Goal: Task Accomplishment & Management: Use online tool/utility

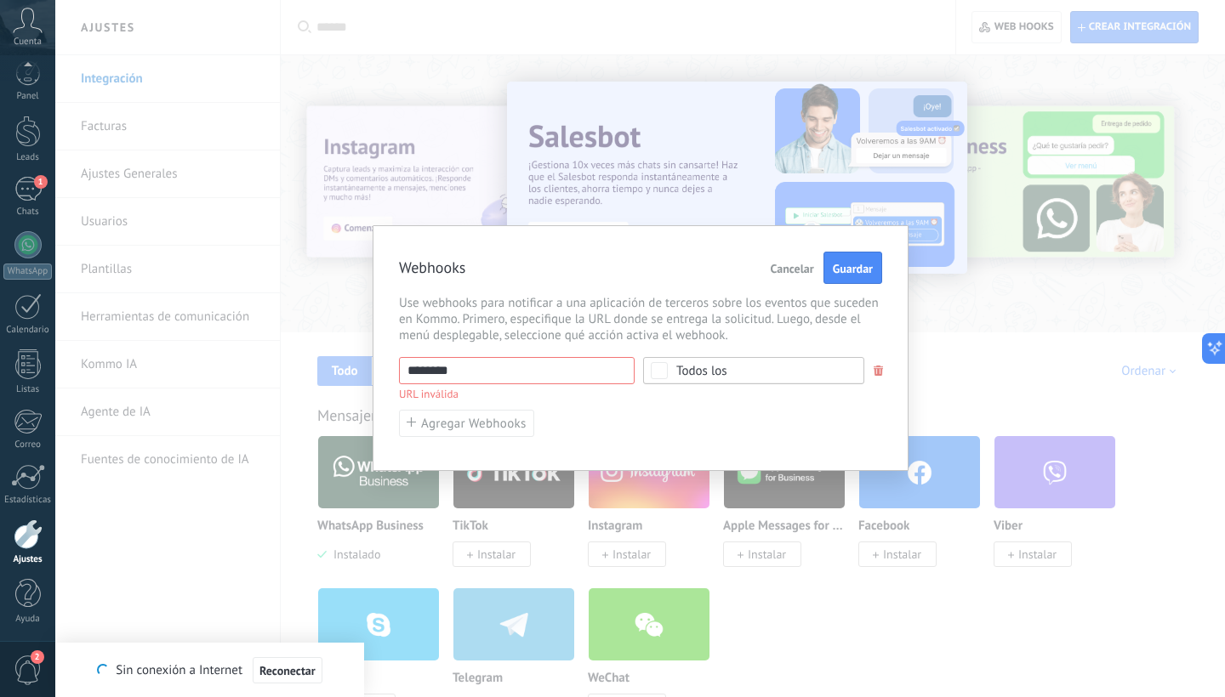
click at [800, 267] on span "Cancelar" at bounding box center [792, 269] width 43 height 12
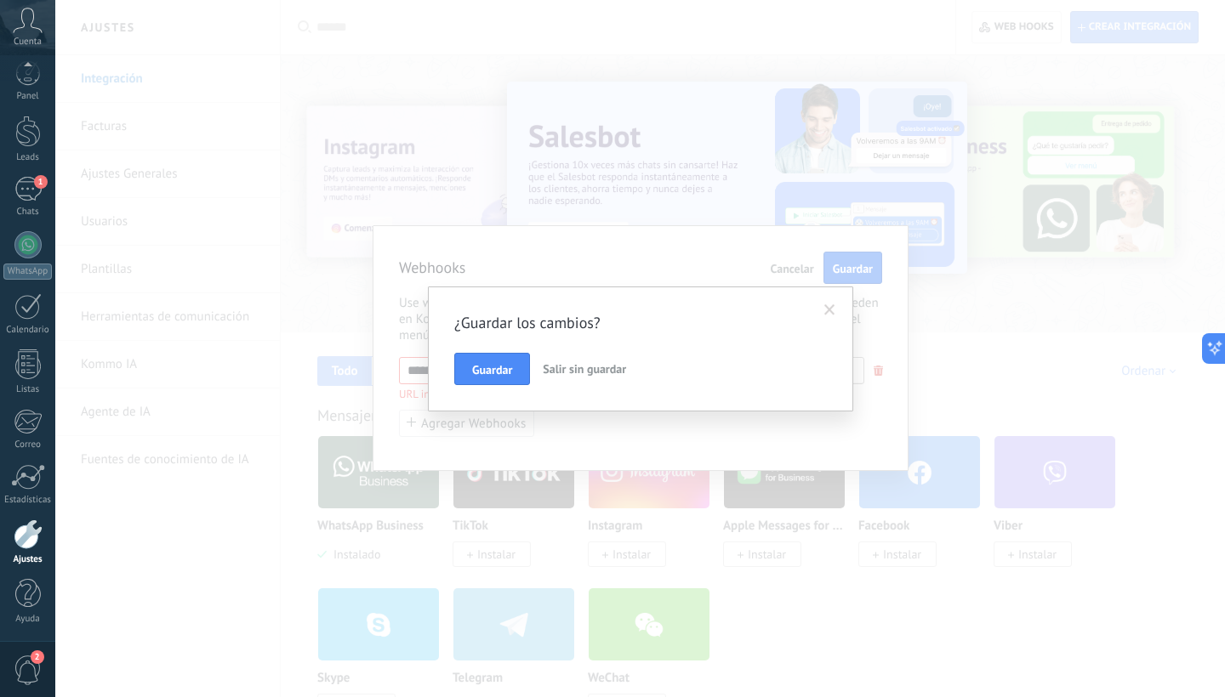
click at [561, 364] on span "Salir sin guardar" at bounding box center [584, 369] width 83 height 15
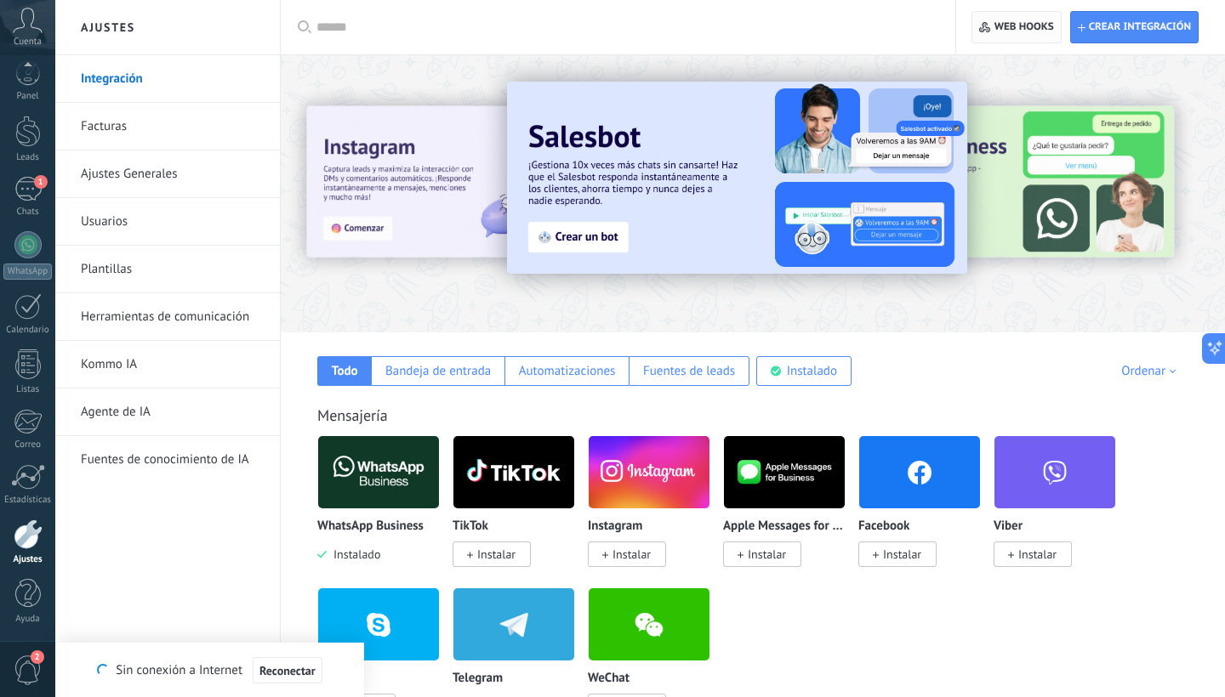
click at [1028, 21] on span "Web hooks 0" at bounding box center [1024, 27] width 60 height 14
